Goal: Navigation & Orientation: Find specific page/section

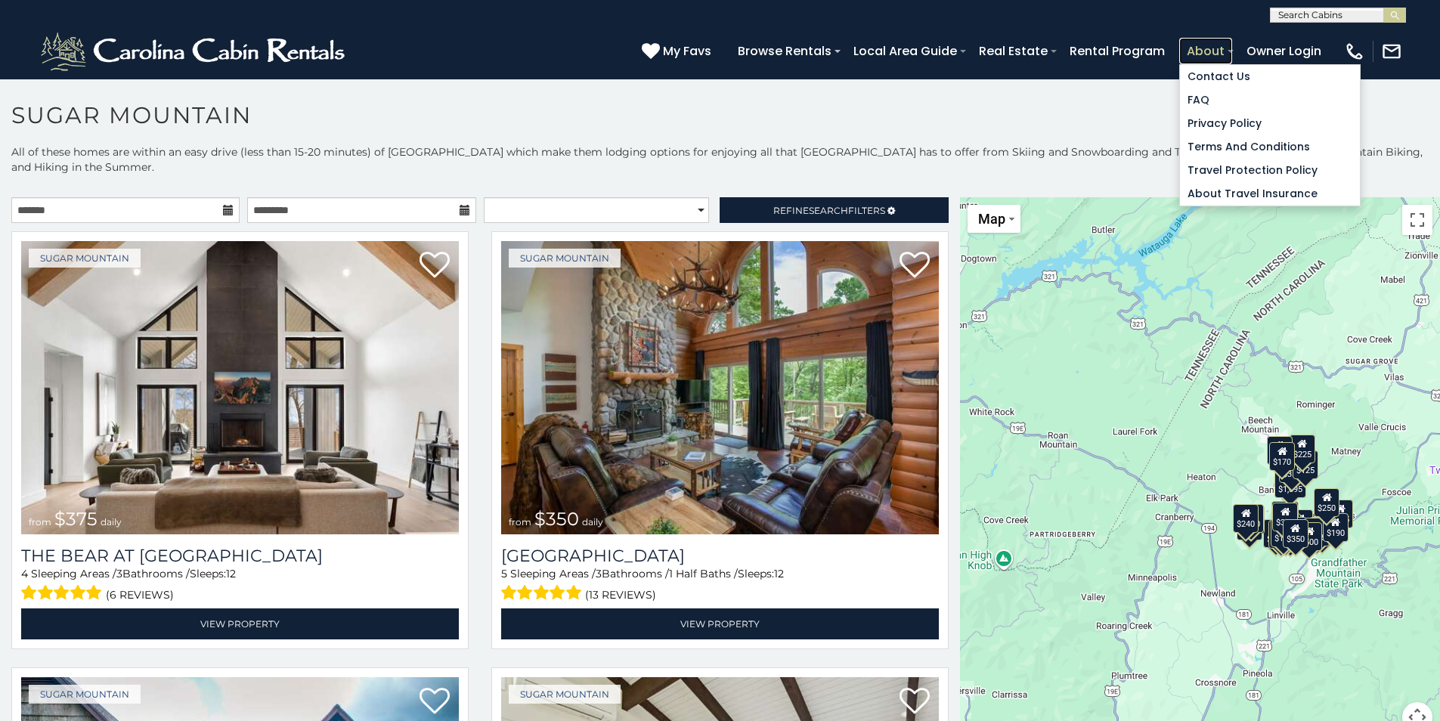
click at [1188, 60] on link "About" at bounding box center [1205, 51] width 53 height 26
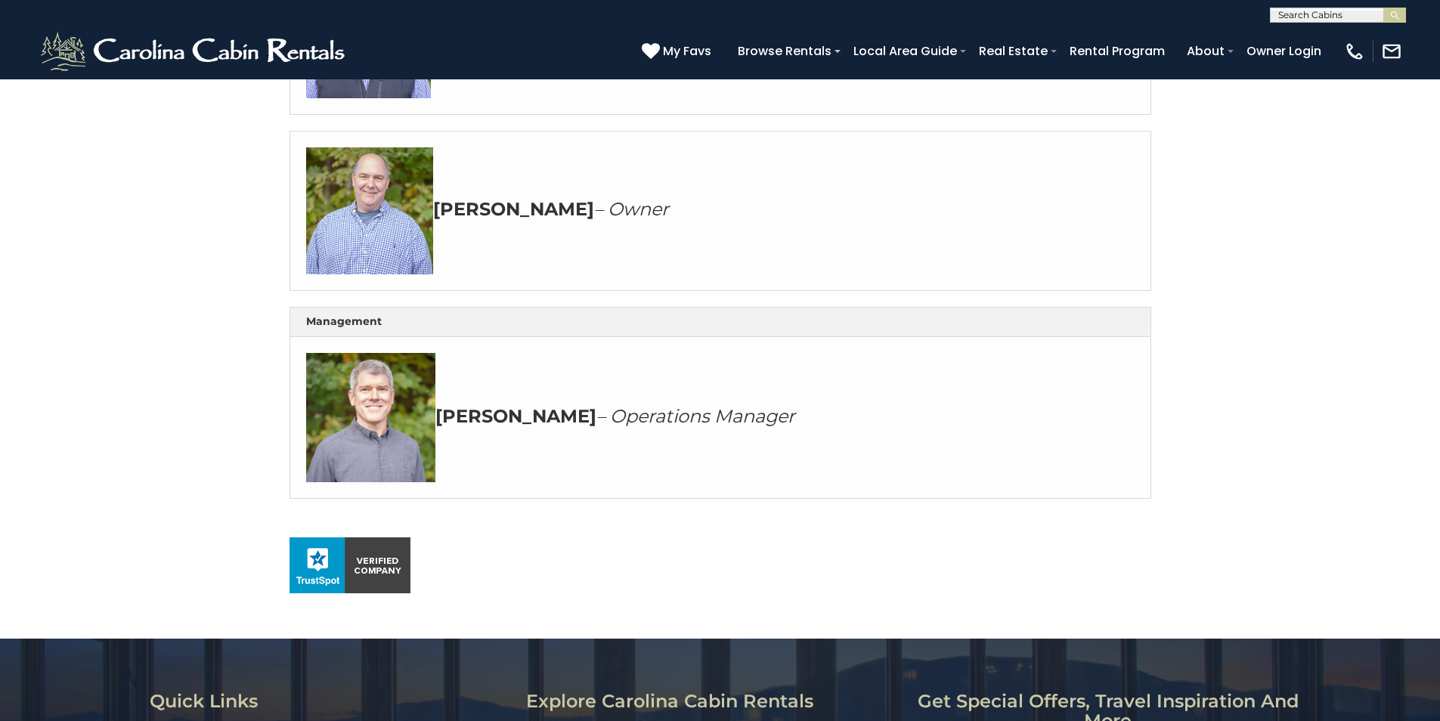
scroll to position [756, 0]
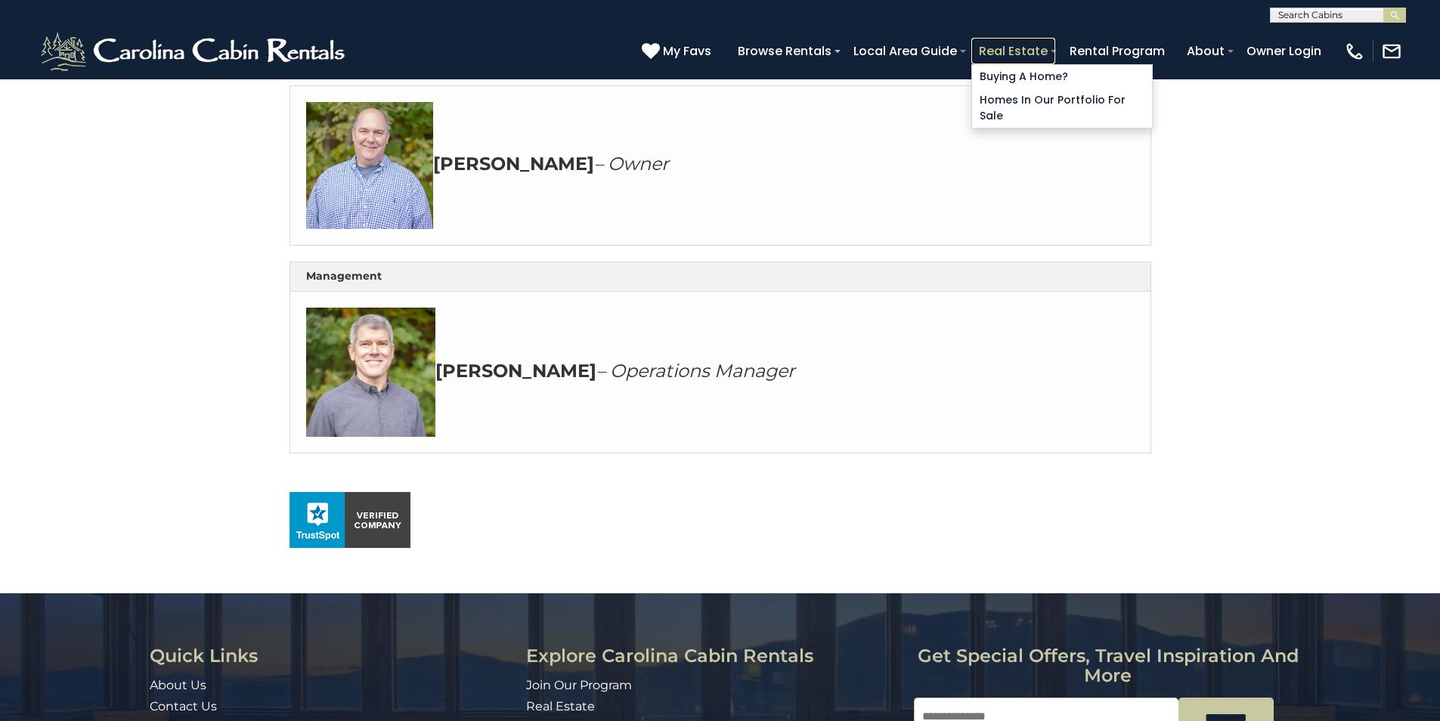
click at [981, 48] on link "Real Estate" at bounding box center [1013, 51] width 84 height 26
